Goal: Check status

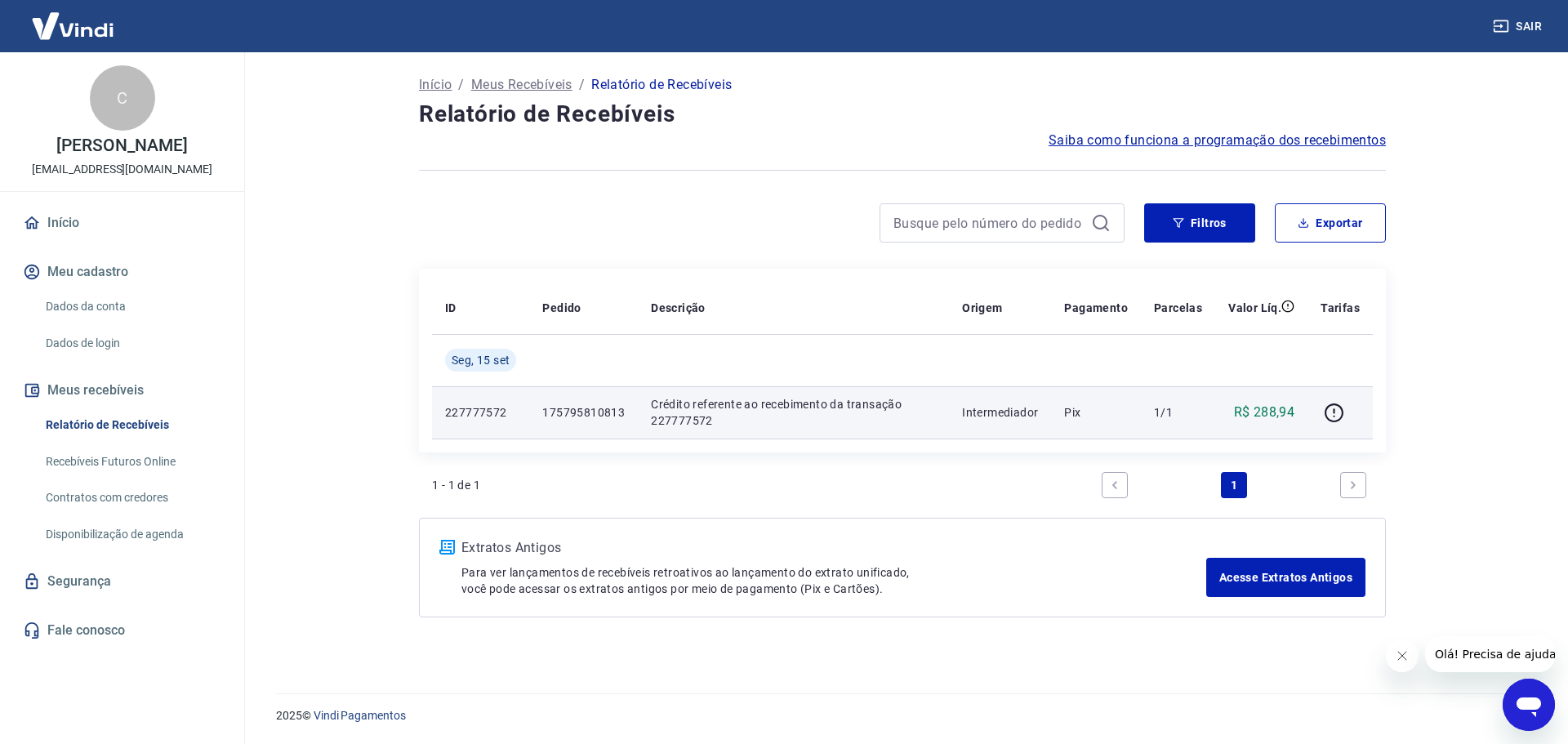
click at [911, 419] on p "Crédito referente ao recebimento da transação 227777572" at bounding box center [794, 413] width 285 height 33
click at [885, 416] on p "Crédito referente ao recebimento da transação 227777572" at bounding box center [794, 413] width 285 height 33
click at [888, 415] on p "Crédito referente ao recebimento da transação 227777572" at bounding box center [794, 413] width 285 height 33
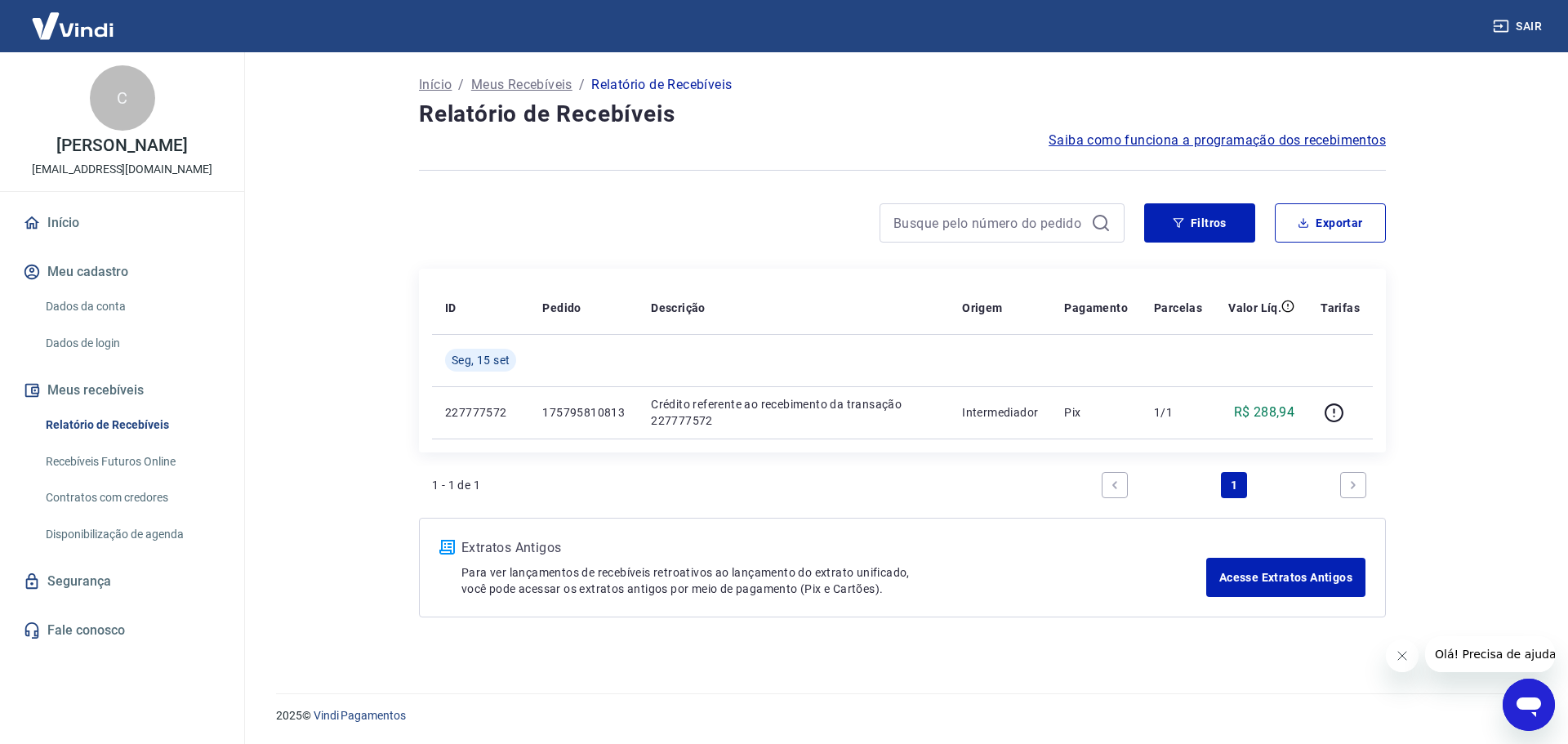
click at [1240, 484] on link "1" at bounding box center [1233, 485] width 26 height 26
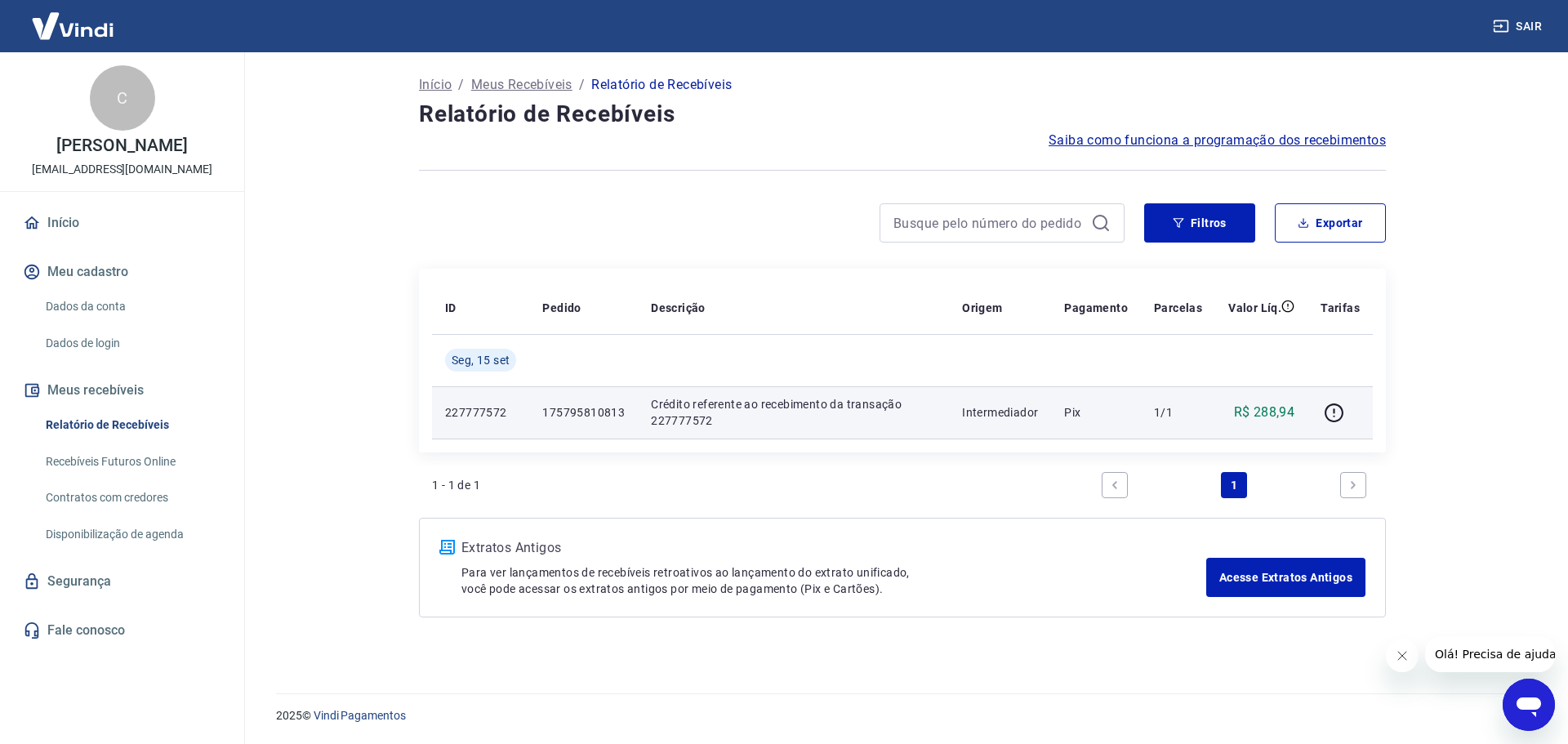
drag, startPoint x: 1261, startPoint y: 419, endPoint x: 1021, endPoint y: 417, distance: 240.0
click at [1261, 419] on p "R$ 288,94" at bounding box center [1265, 412] width 62 height 19
drag, startPoint x: 807, startPoint y: 417, endPoint x: 590, endPoint y: 419, distance: 217.0
click at [786, 417] on p "Crédito referente ao recebimento da transação 227777572" at bounding box center [794, 413] width 285 height 33
drag, startPoint x: 511, startPoint y: 411, endPoint x: 456, endPoint y: 408, distance: 55.1
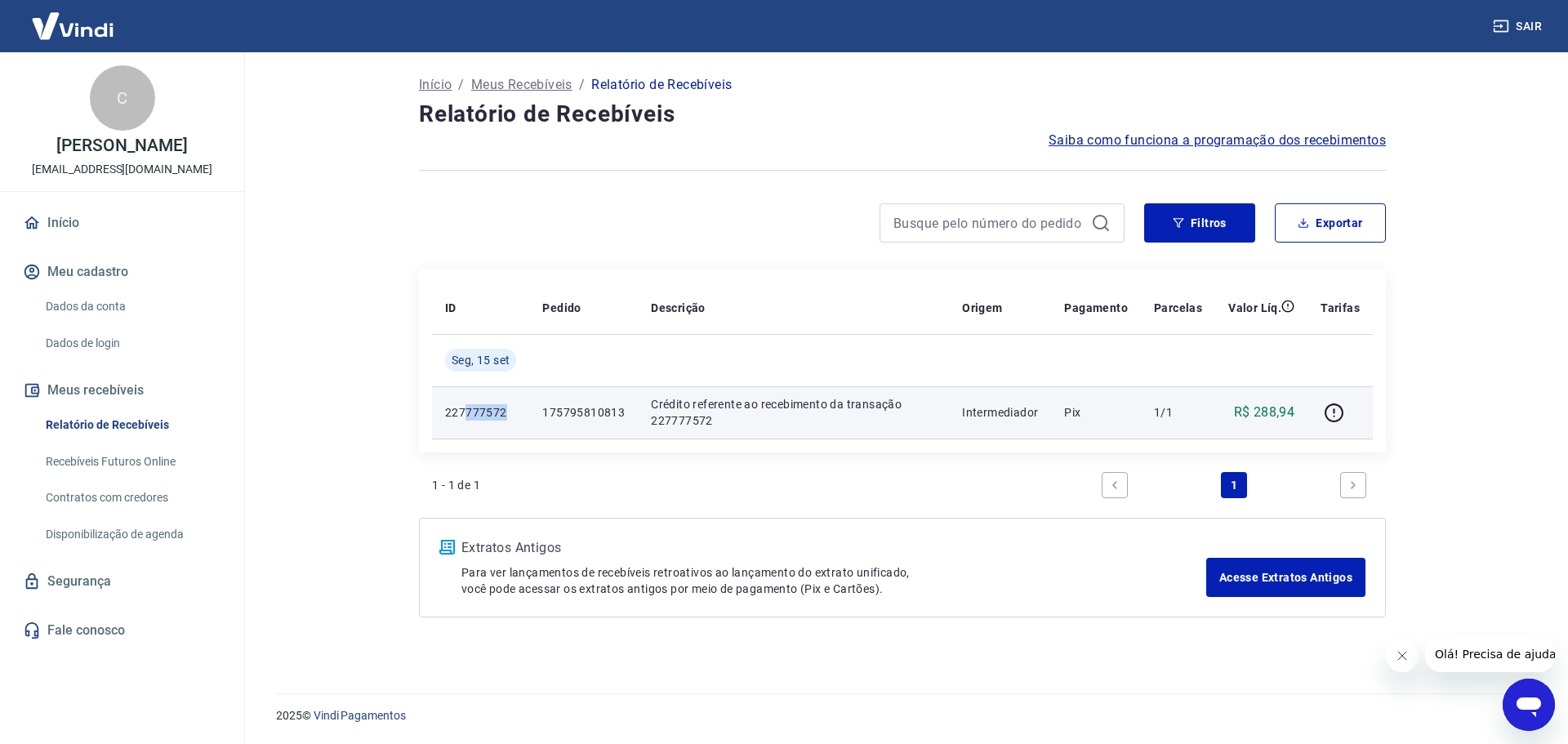
click at [460, 411] on td "227777572" at bounding box center [480, 412] width 97 height 52
drag, startPoint x: 590, startPoint y: 404, endPoint x: 620, endPoint y: 408, distance: 30.3
click at [602, 406] on p "175795810813" at bounding box center [584, 412] width 83 height 16
drag, startPoint x: 1004, startPoint y: 414, endPoint x: 1056, endPoint y: 412, distance: 52.0
click at [1010, 413] on p "Intermediador" at bounding box center [999, 412] width 76 height 16
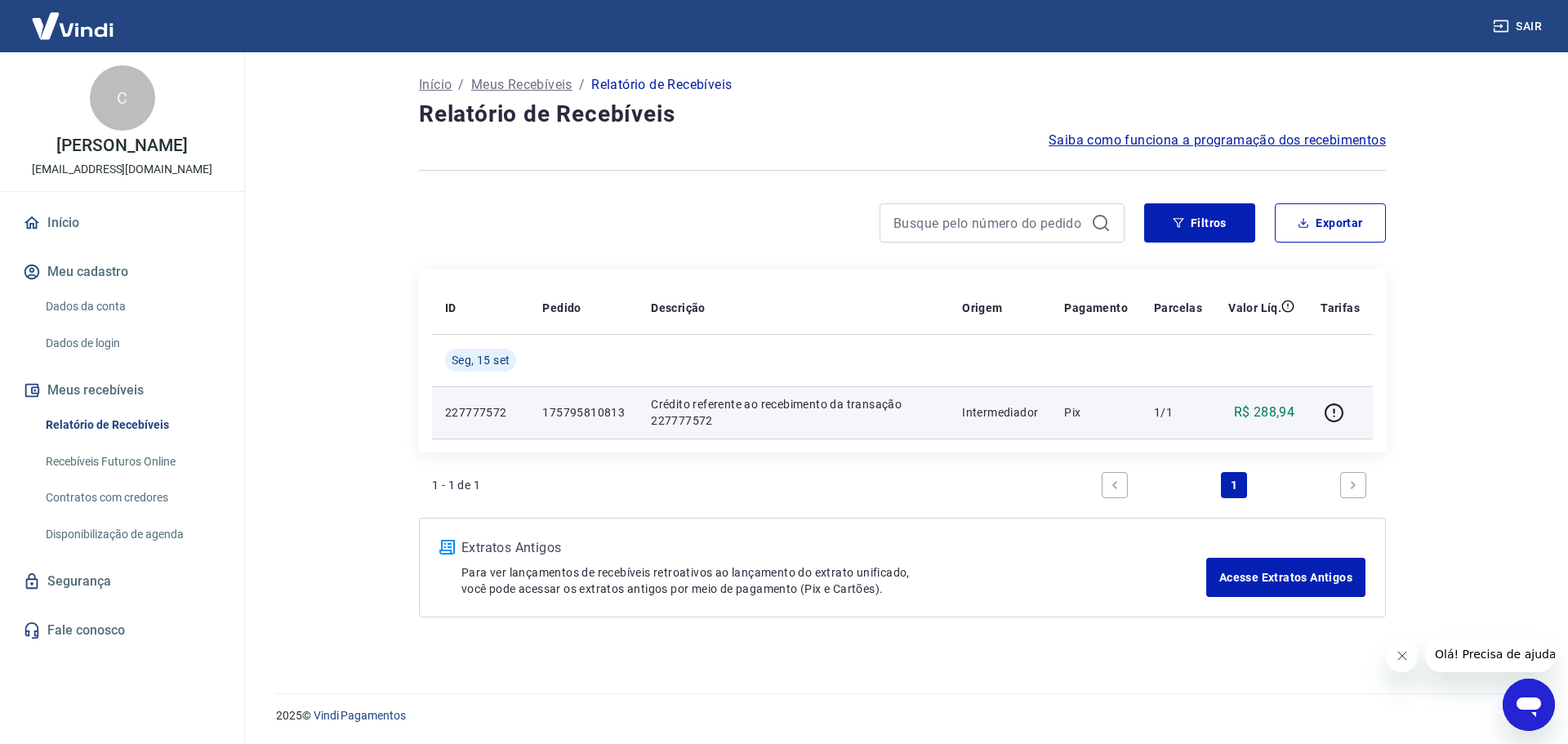
click at [1220, 412] on td "R$ 288,94" at bounding box center [1261, 412] width 92 height 52
click at [1344, 411] on icon "button" at bounding box center [1333, 412] width 20 height 20
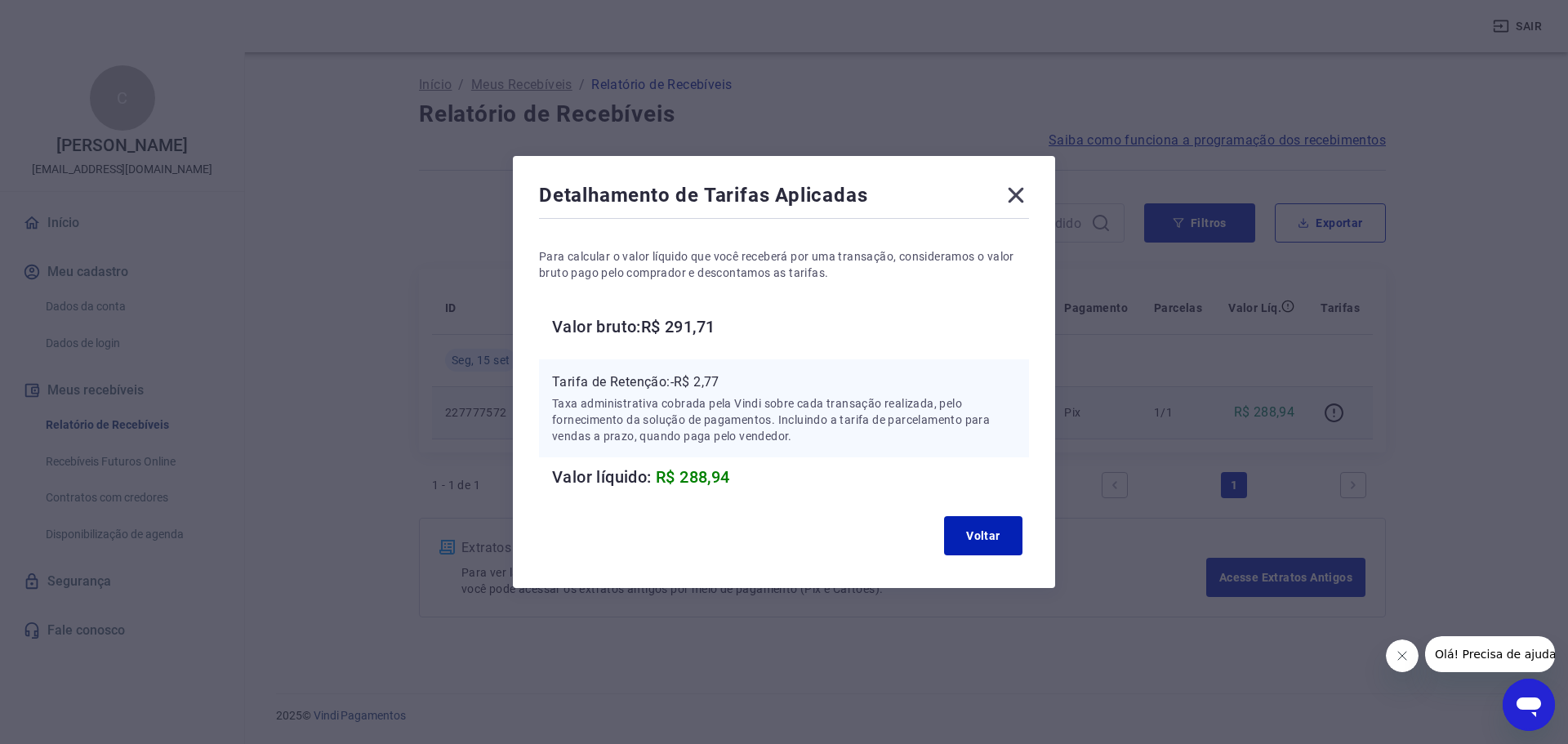
click at [867, 397] on p "Taxa administrativa cobrada pela Vindi sobre cada transação realizada, pelo for…" at bounding box center [784, 420] width 464 height 49
click at [966, 539] on button "Voltar" at bounding box center [982, 535] width 78 height 39
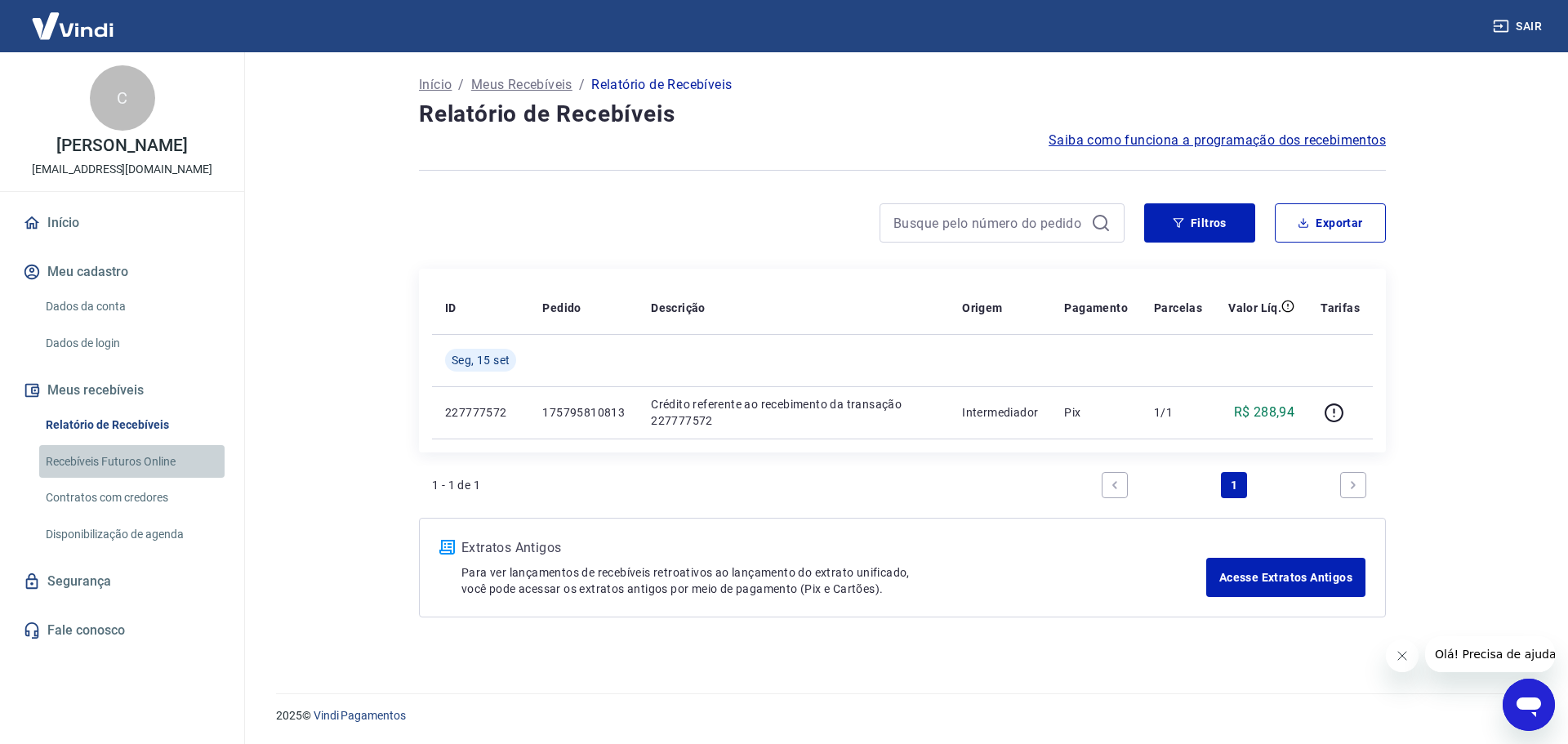
click at [139, 456] on link "Recebíveis Futuros Online" at bounding box center [132, 462] width 186 height 34
